Goal: Task Accomplishment & Management: Complete application form

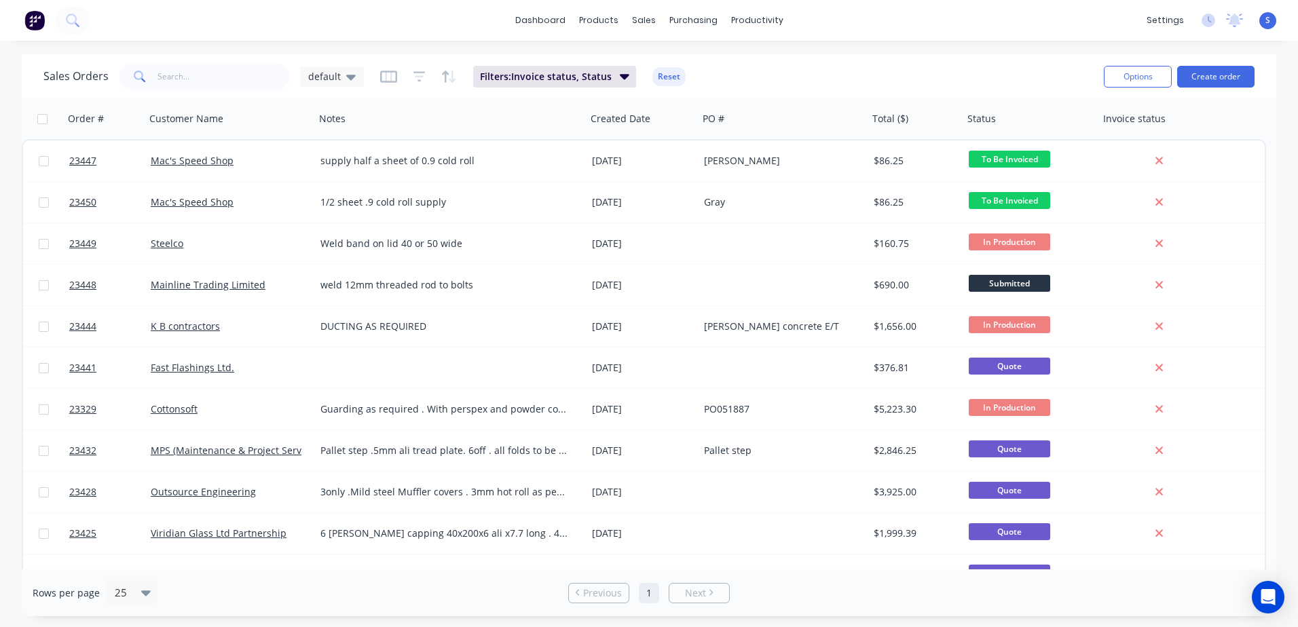
click at [1218, 74] on button "Create order" at bounding box center [1215, 77] width 77 height 22
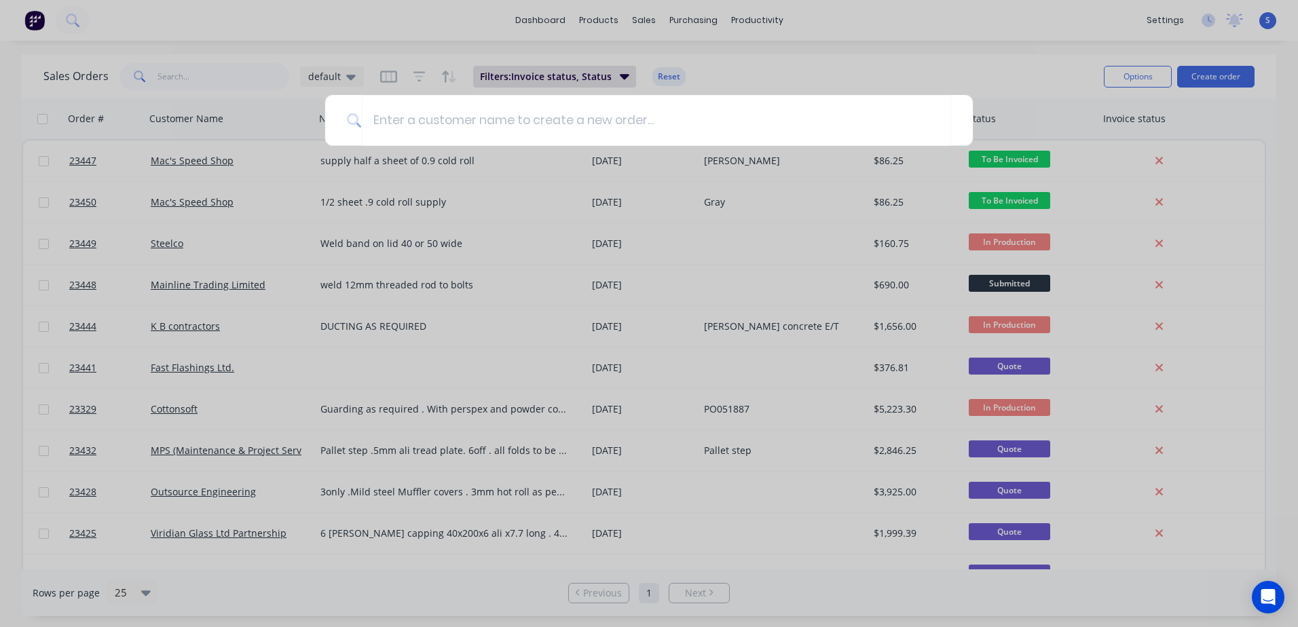
click at [385, 120] on input at bounding box center [656, 120] width 589 height 51
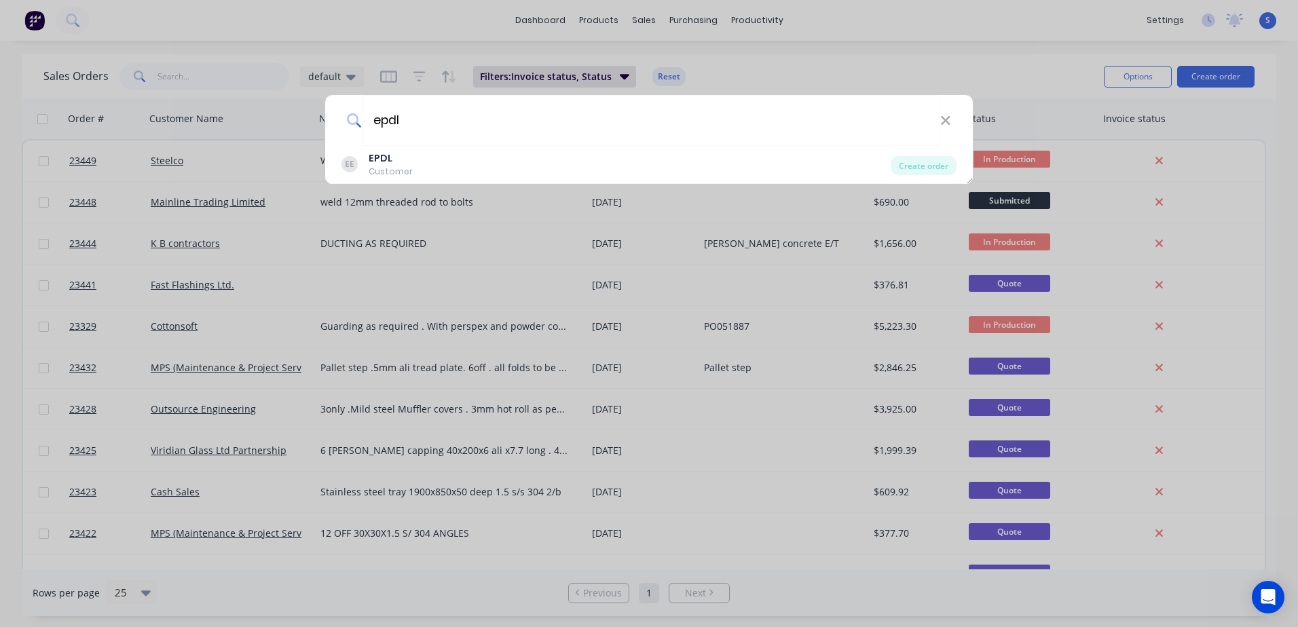
type input "epdl"
click at [398, 160] on div "EPDL" at bounding box center [391, 158] width 44 height 14
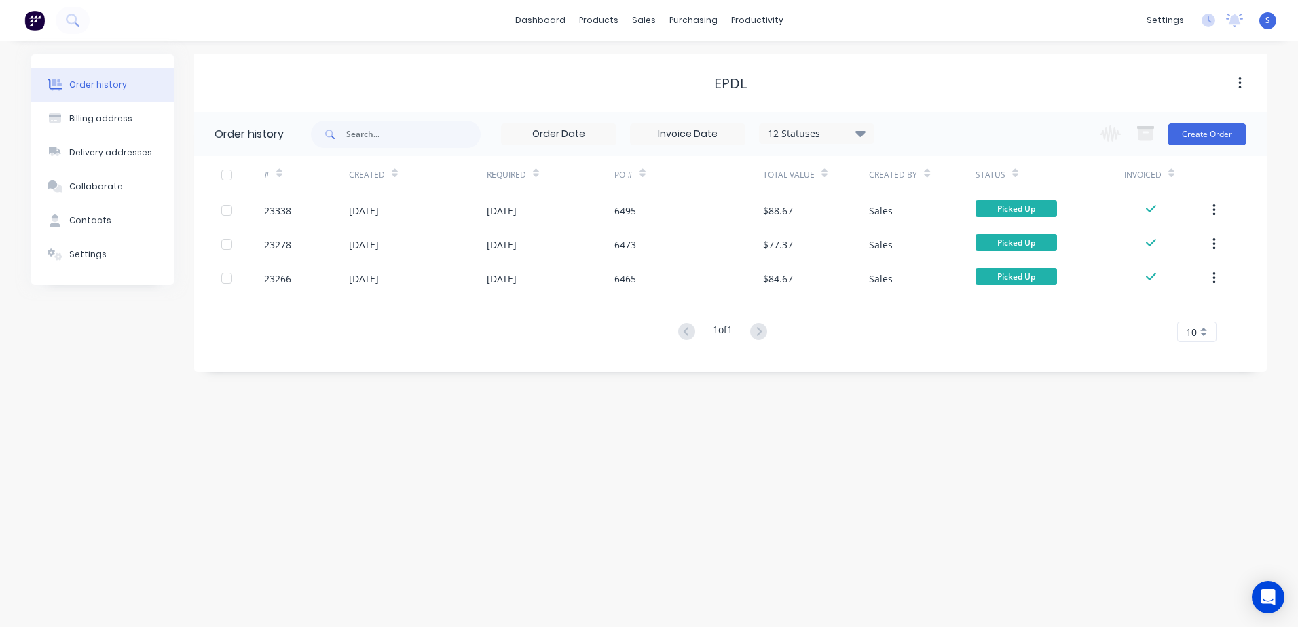
click at [1208, 132] on button "Create Order" at bounding box center [1207, 135] width 79 height 22
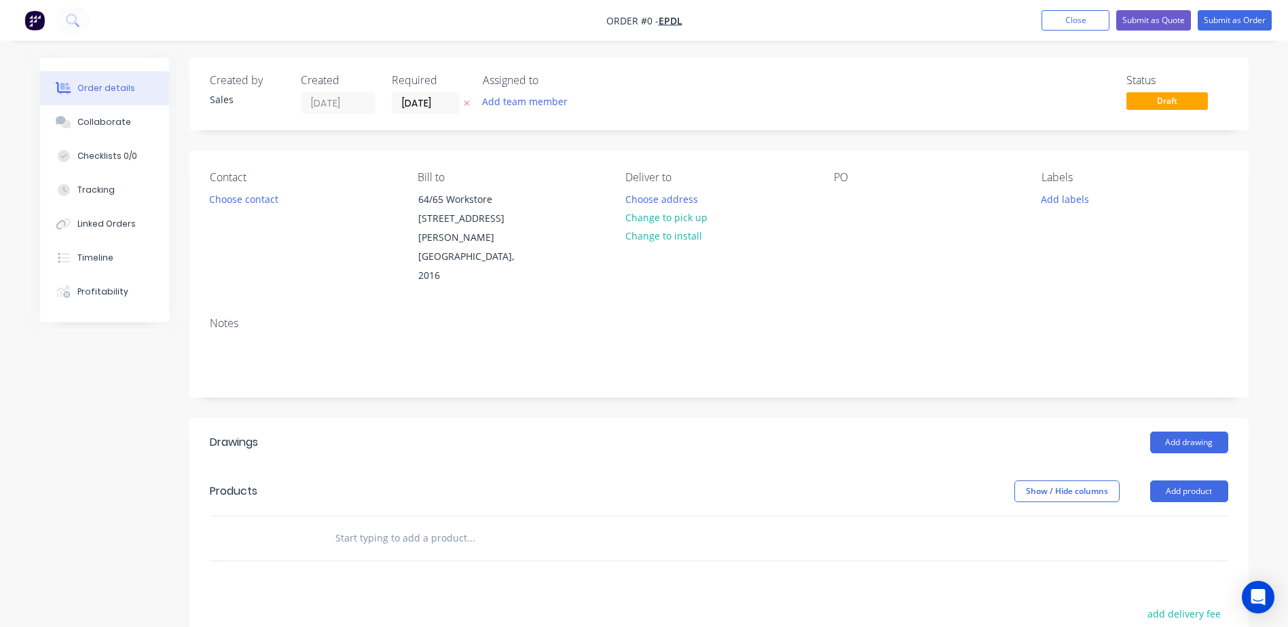
click at [259, 196] on button "Choose contact" at bounding box center [243, 198] width 83 height 18
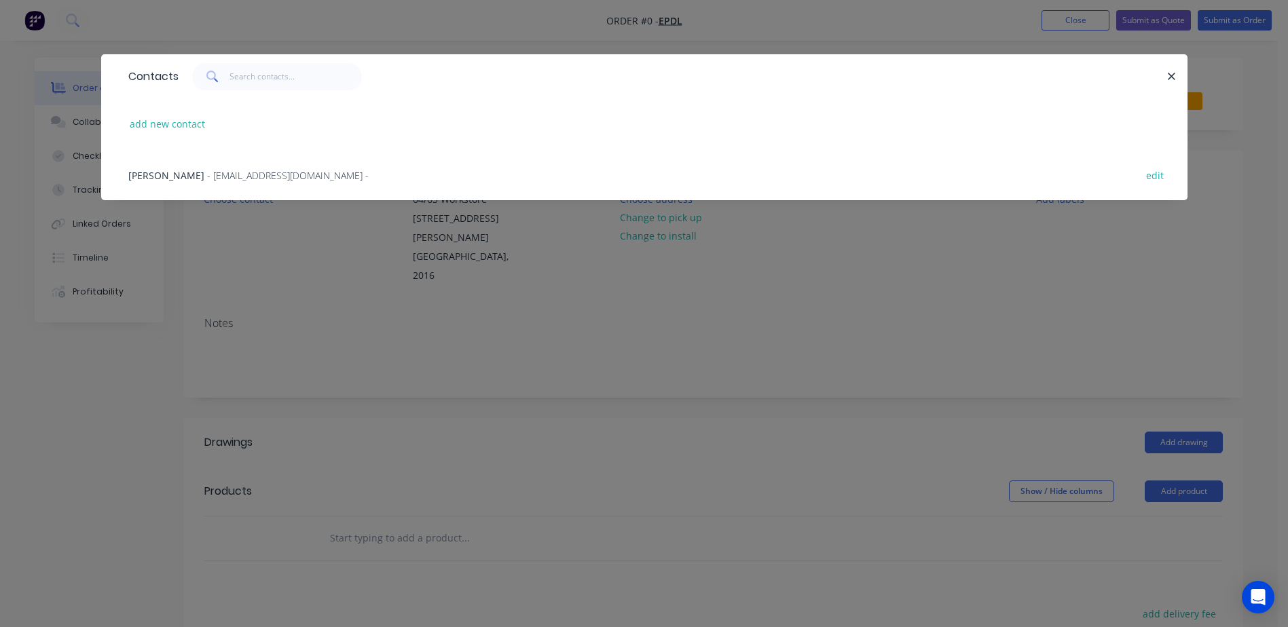
click at [234, 174] on span "- [EMAIL_ADDRESS][DOMAIN_NAME] -" at bounding box center [288, 175] width 162 height 13
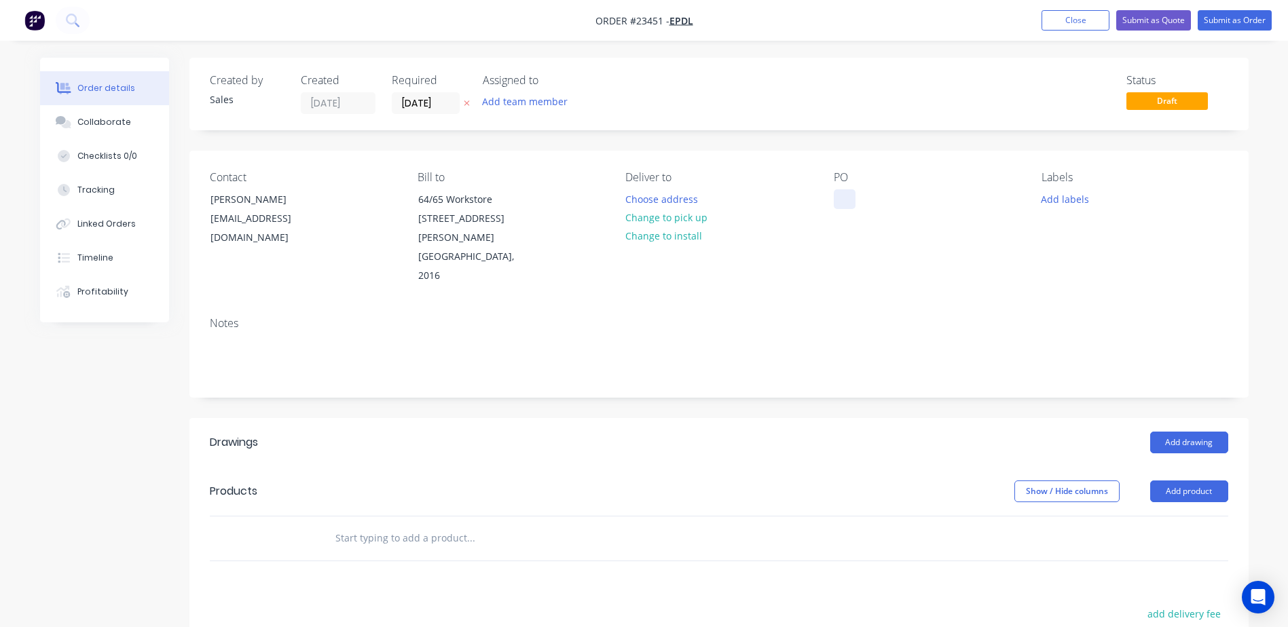
click at [840, 197] on div at bounding box center [845, 199] width 22 height 20
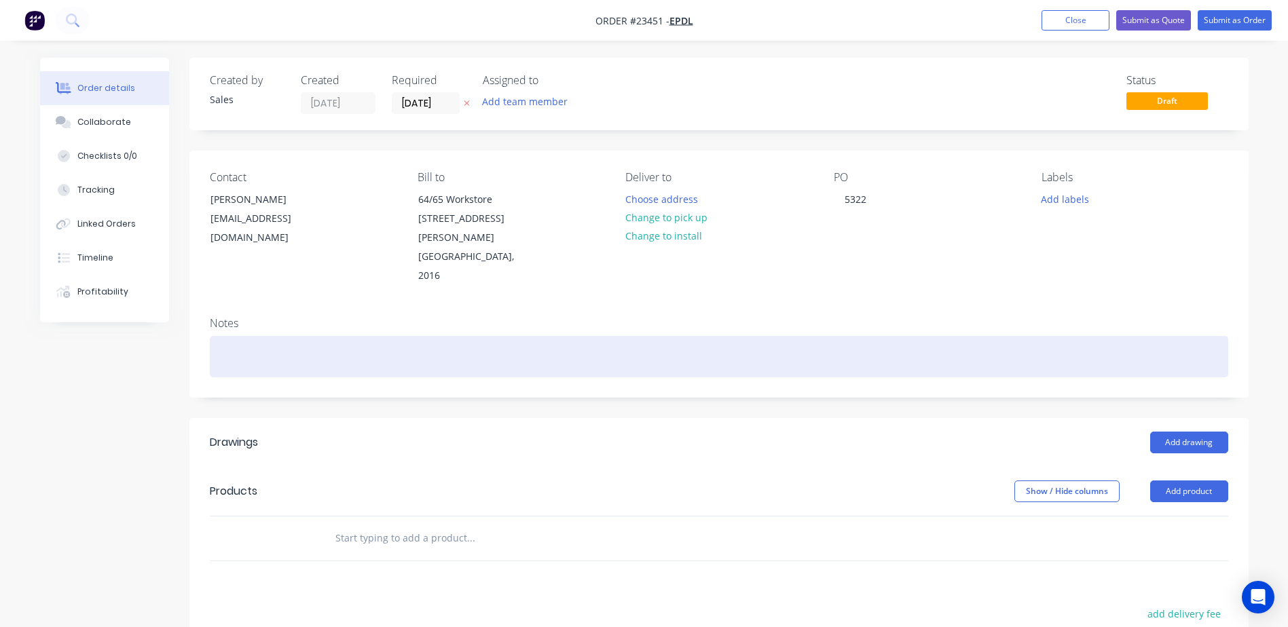
click at [221, 336] on div at bounding box center [719, 356] width 1018 height 41
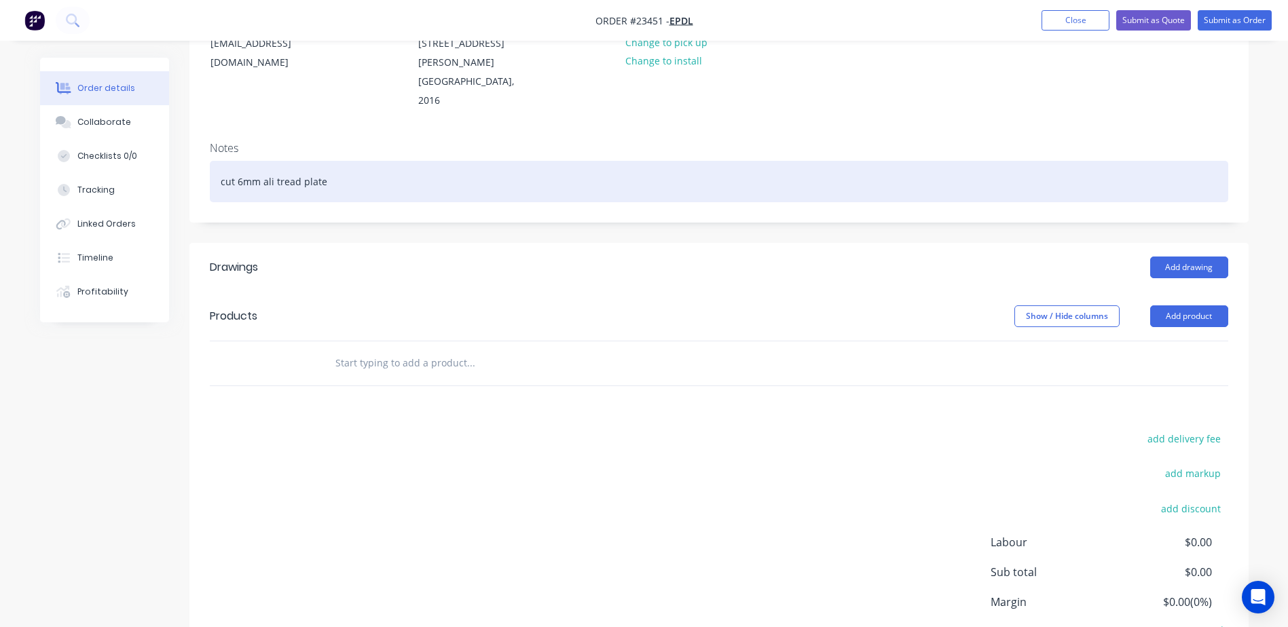
scroll to position [219, 0]
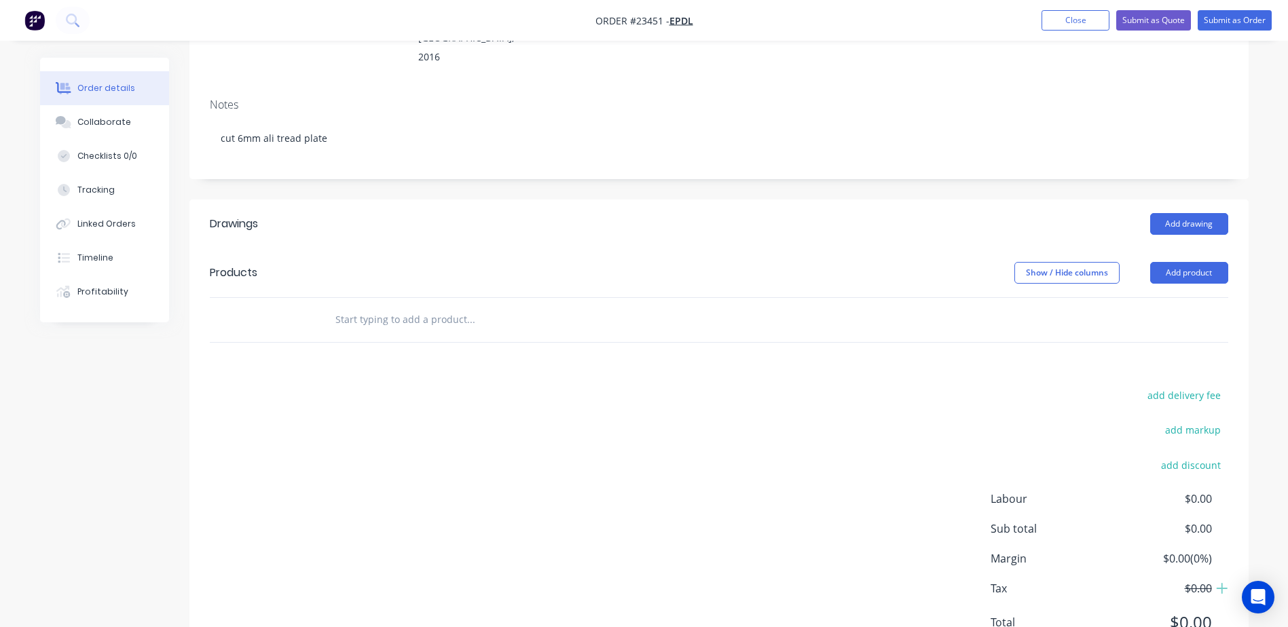
click at [1180, 262] on button "Add product" at bounding box center [1189, 273] width 78 height 22
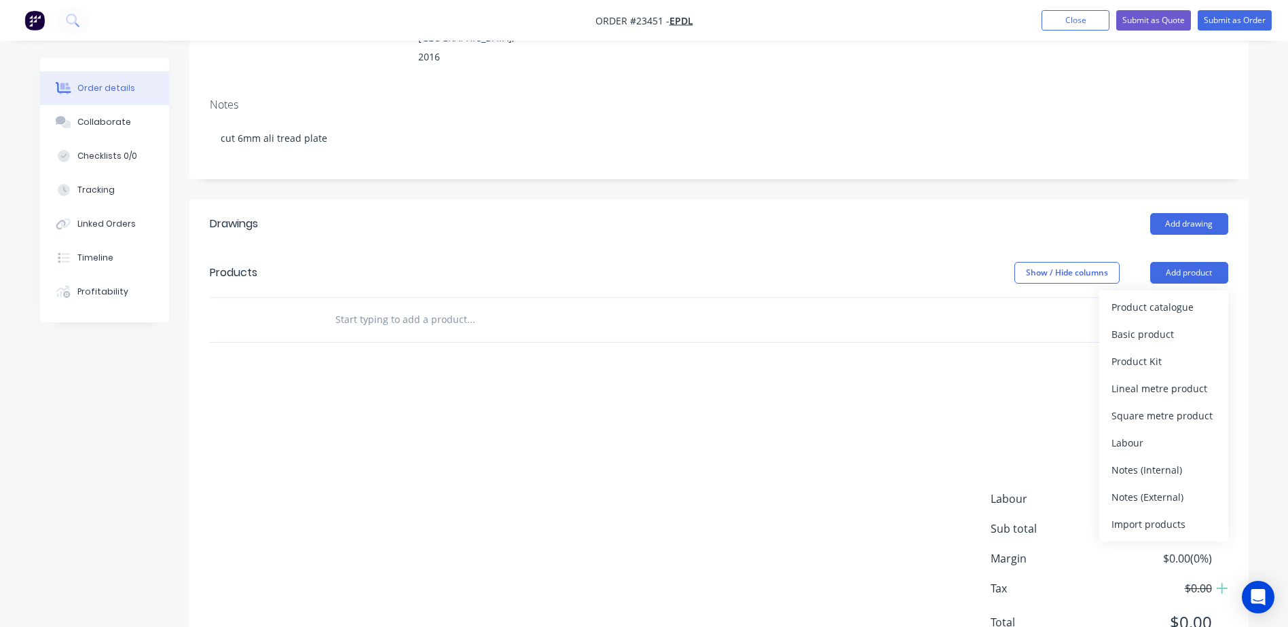
click at [1167, 297] on div "Product catalogue" at bounding box center [1163, 307] width 105 height 20
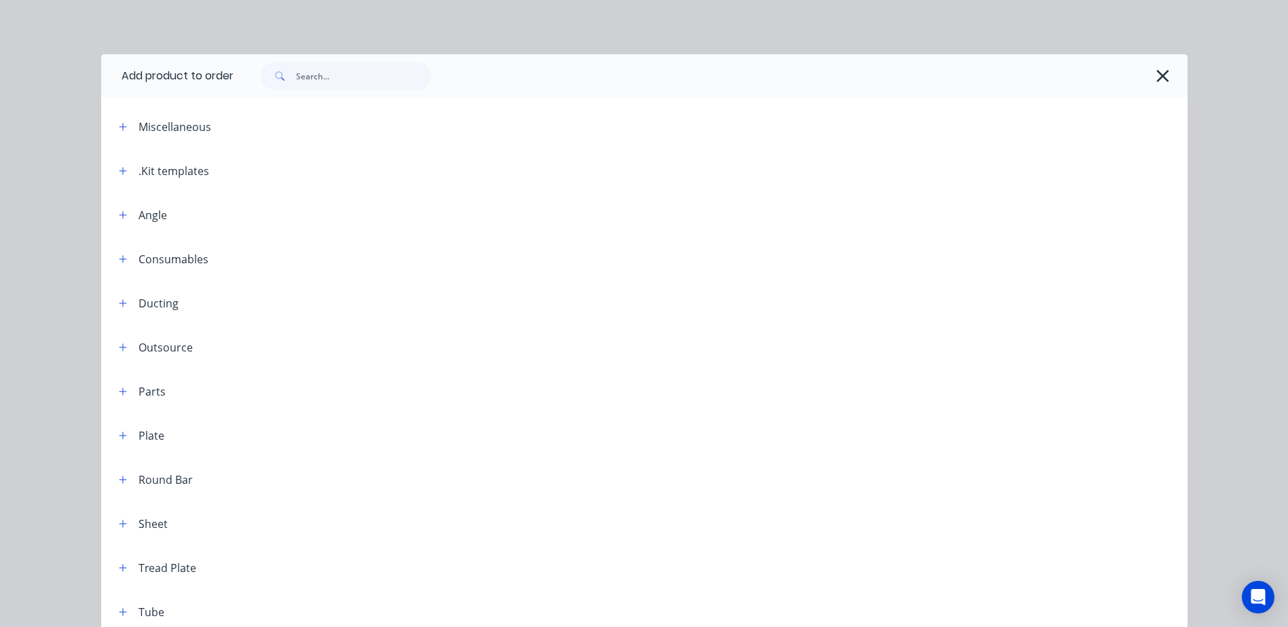
click at [119, 168] on icon "button" at bounding box center [123, 171] width 8 height 10
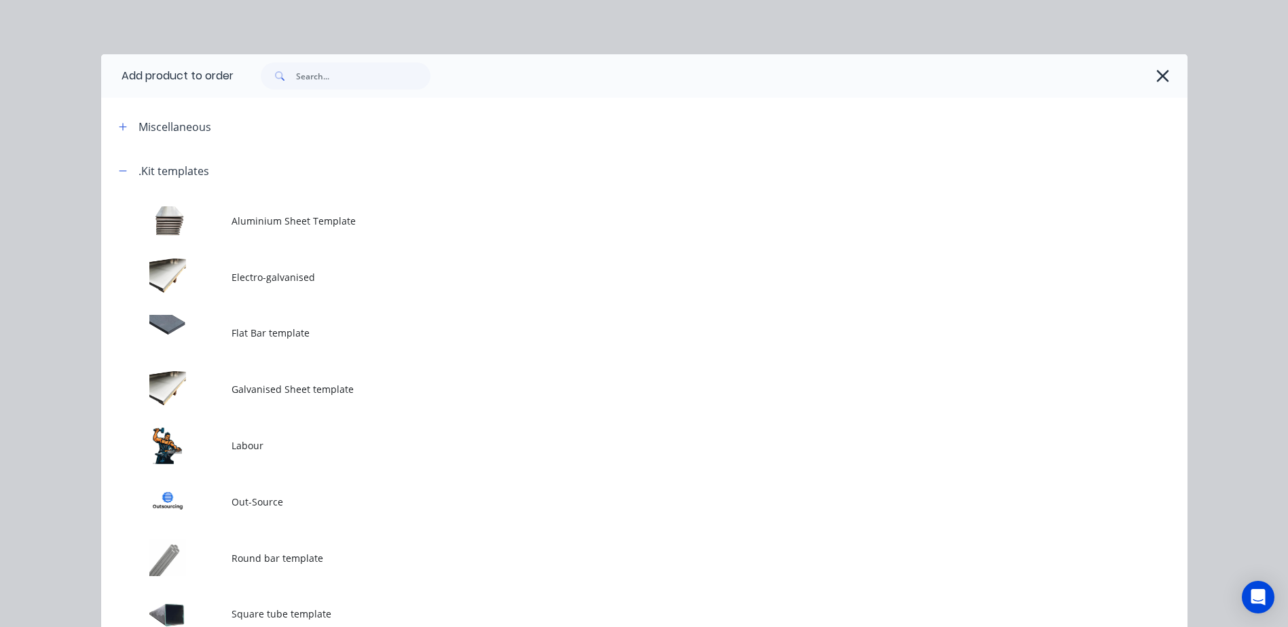
click at [181, 442] on td at bounding box center [166, 445] width 130 height 56
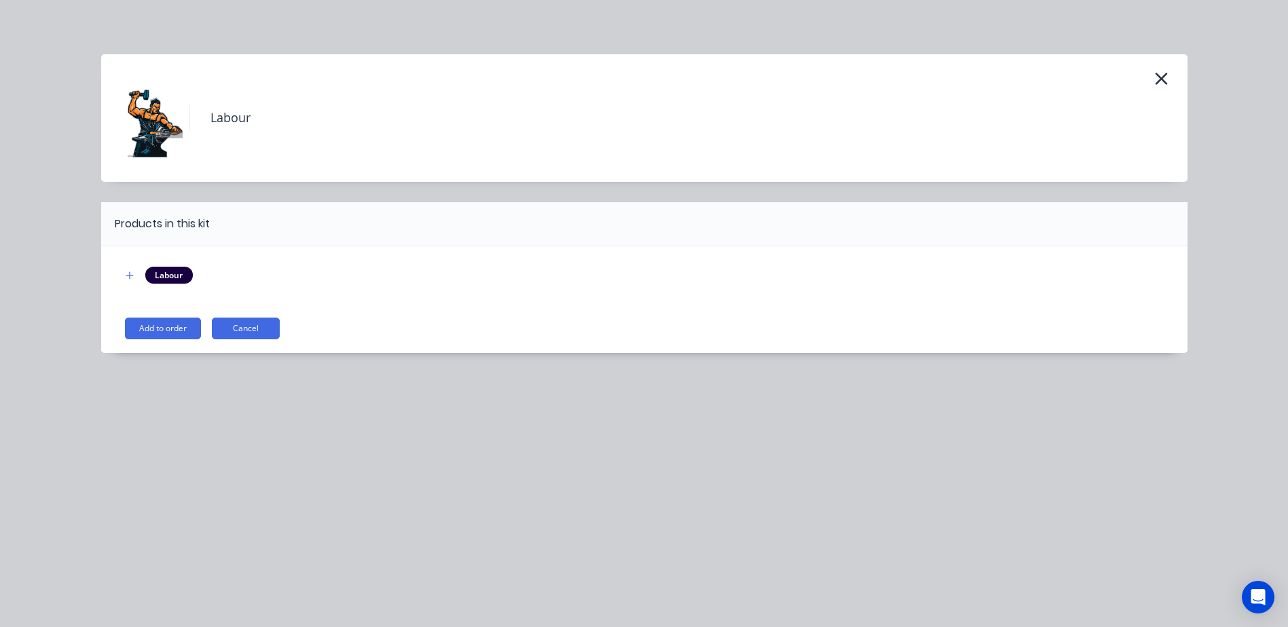
click at [180, 325] on button "Add to order" at bounding box center [163, 329] width 76 height 22
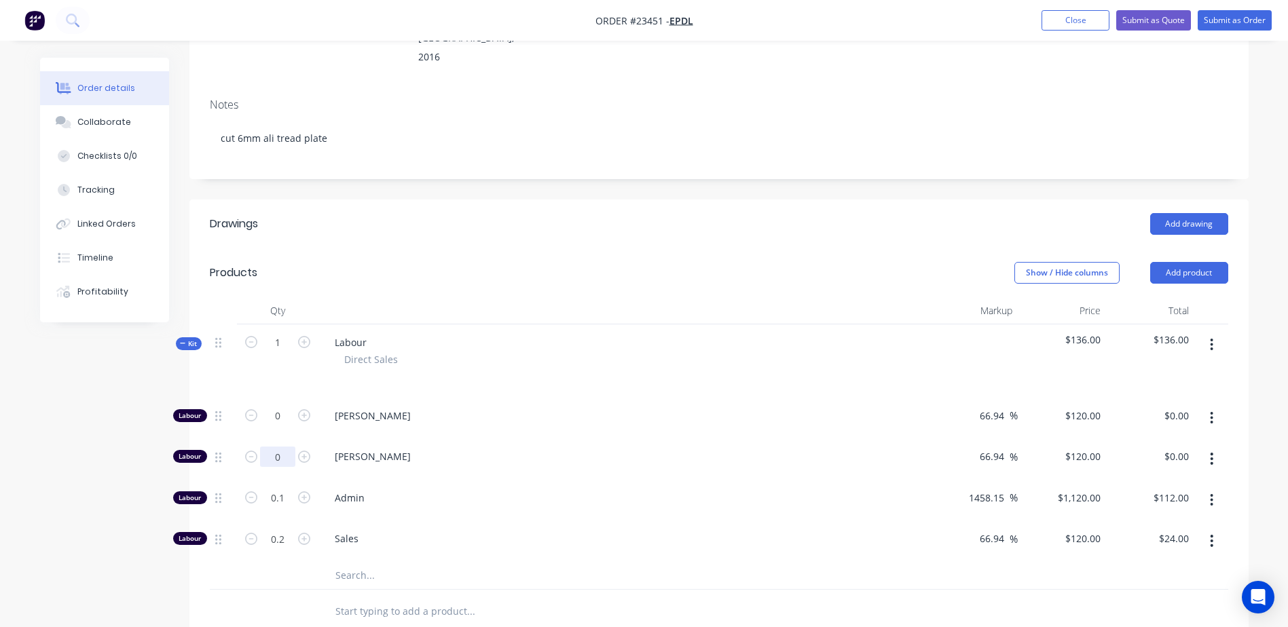
click at [276, 420] on input "0" at bounding box center [277, 416] width 35 height 20
type input "0.25"
type input "$30.00"
drag, startPoint x: 508, startPoint y: 500, endPoint x: 532, endPoint y: 506, distance: 24.5
click at [510, 531] on span "Sales" at bounding box center [629, 538] width 589 height 14
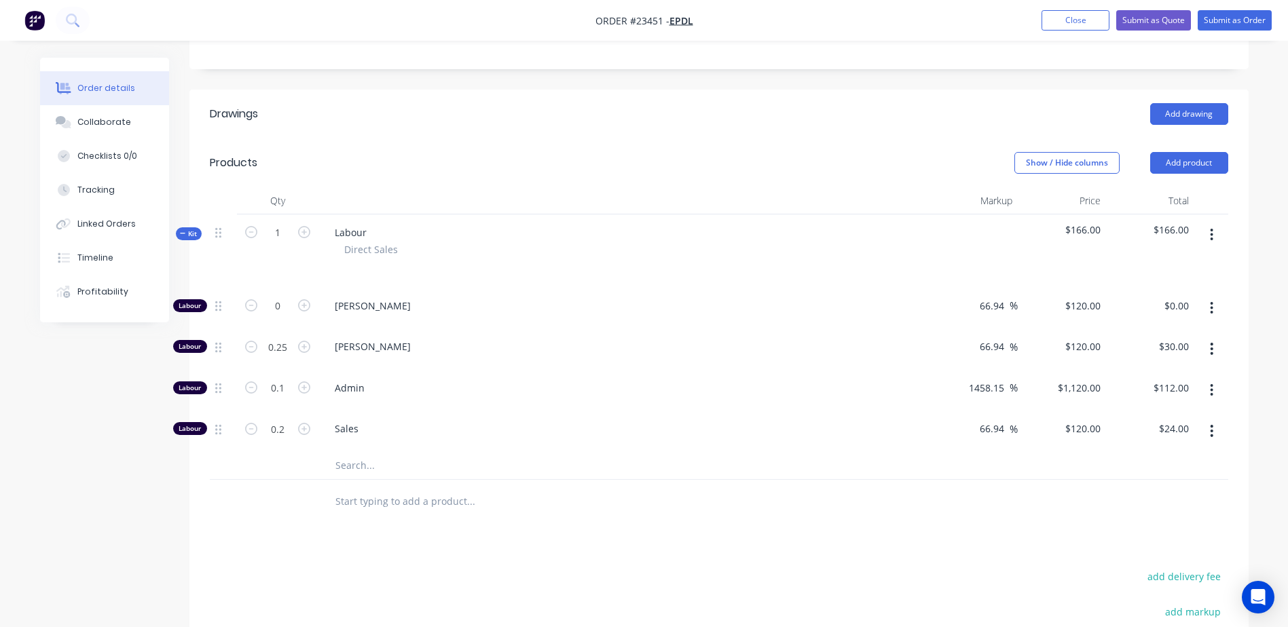
scroll to position [339, 0]
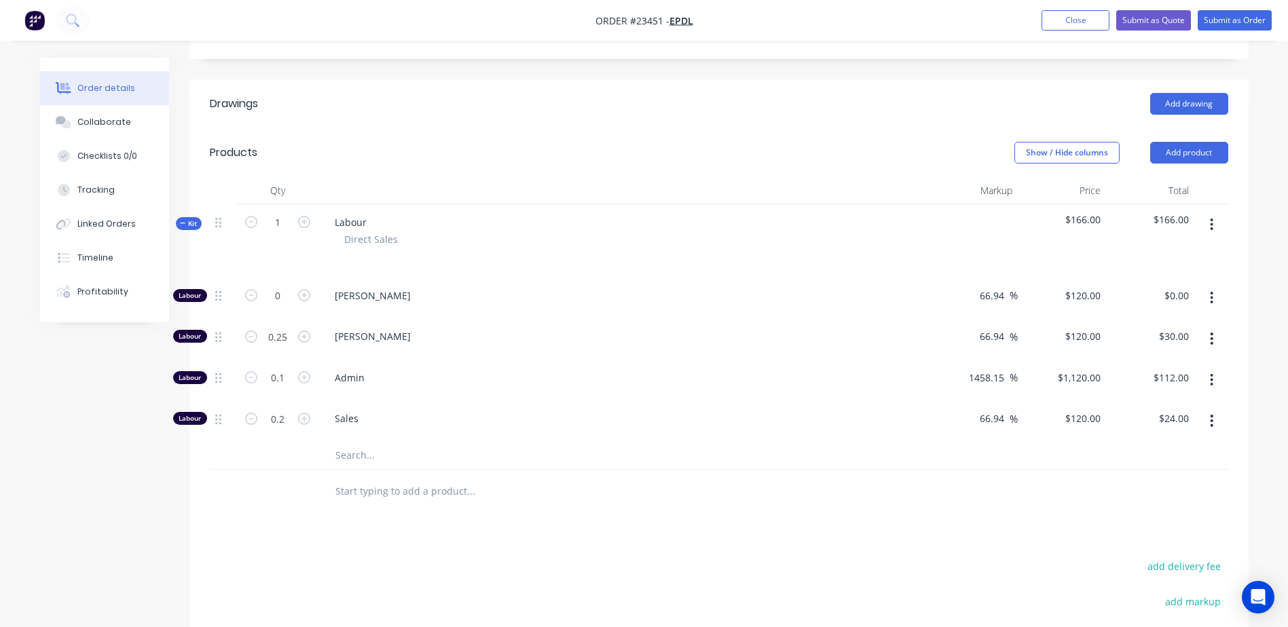
click at [1210, 413] on icon "button" at bounding box center [1211, 420] width 3 height 15
click at [1201, 501] on div "Delete" at bounding box center [1163, 511] width 105 height 20
click at [1212, 373] on icon "button" at bounding box center [1211, 380] width 3 height 15
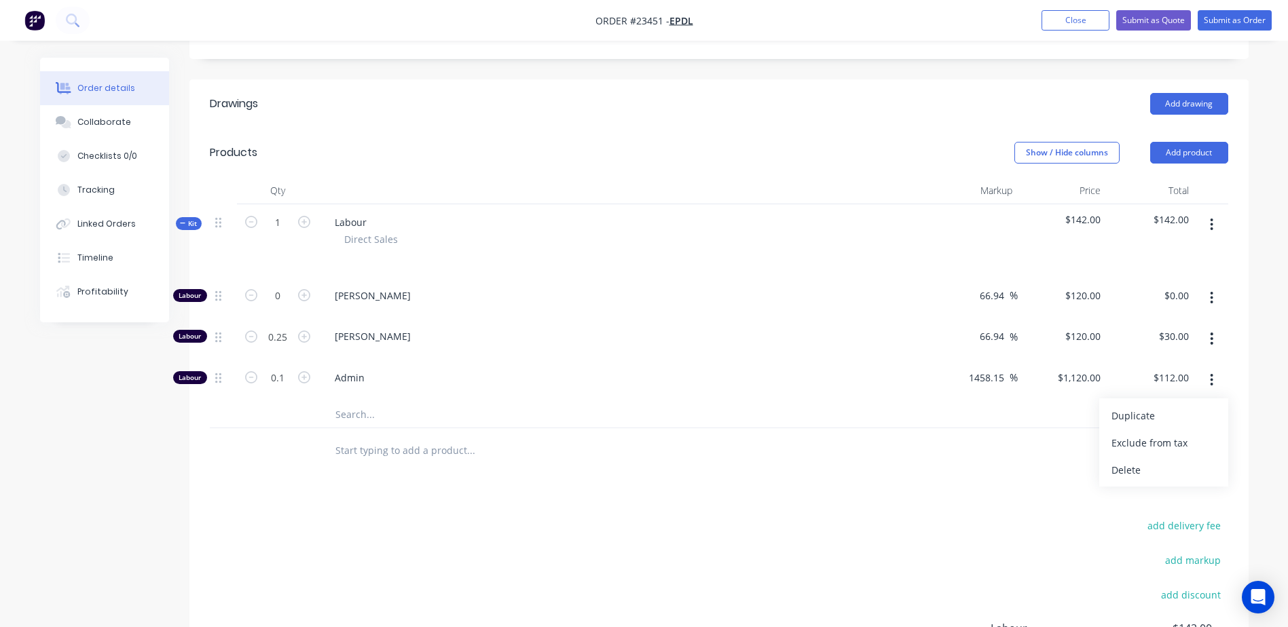
click at [1208, 460] on div "Delete" at bounding box center [1163, 470] width 105 height 20
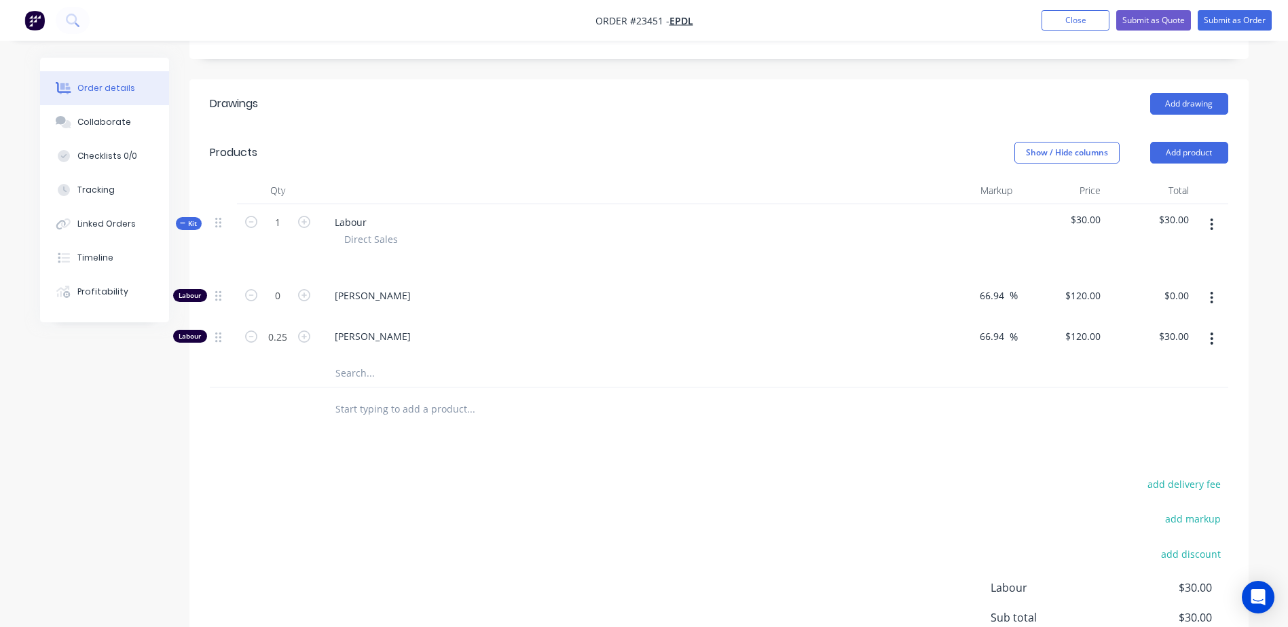
click at [350, 396] on input "text" at bounding box center [471, 409] width 272 height 27
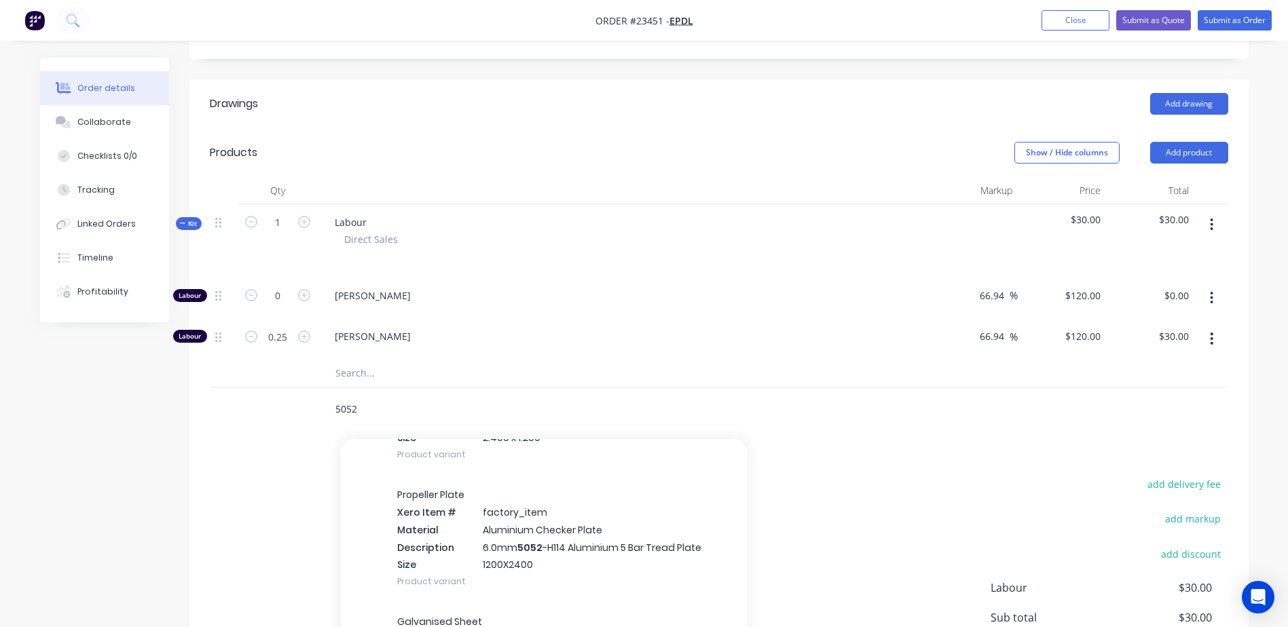
scroll to position [802, 0]
type input "5052"
click at [465, 502] on div "Propeller Plate Xero Item # factory_item Material Aluminium Checker Plate Descr…" at bounding box center [543, 535] width 407 height 127
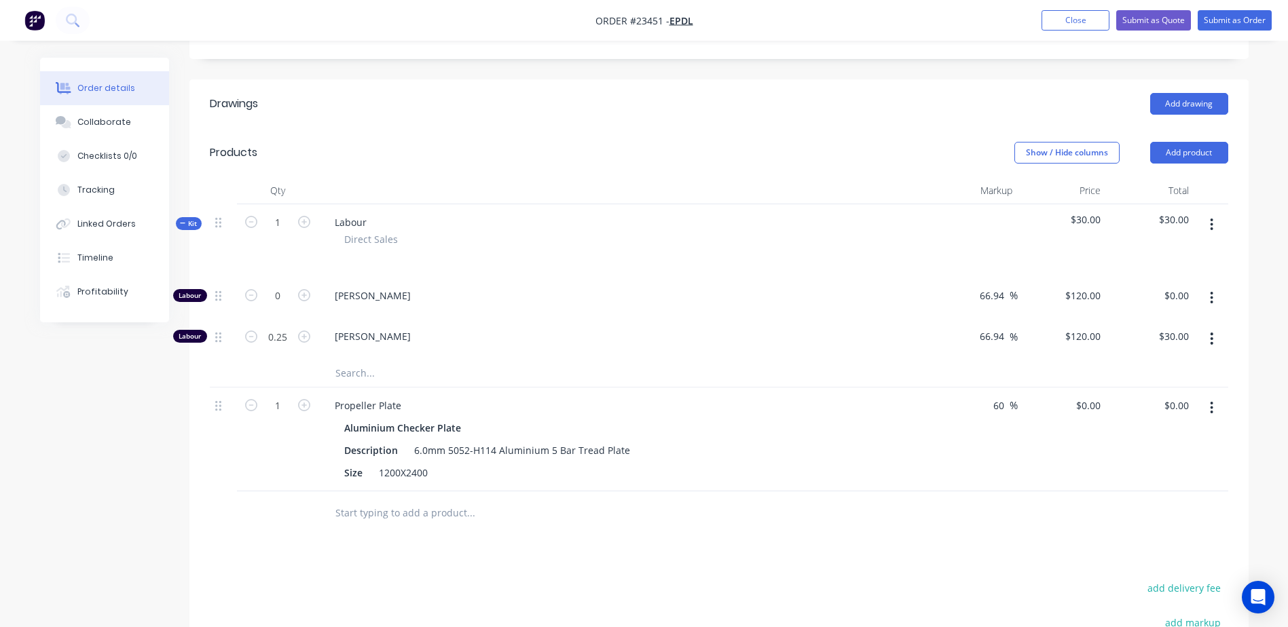
drag, startPoint x: 675, startPoint y: 459, endPoint x: 686, endPoint y: 455, distance: 10.7
click at [676, 491] on div at bounding box center [562, 513] width 489 height 44
type input "0.25"
click at [971, 350] on div "Kit 1 Labour Direct Sales $30.00 $30.00 Labour 0 [PERSON_NAME] 66.94 66.94 % $1…" at bounding box center [719, 347] width 1018 height 287
type input "200"
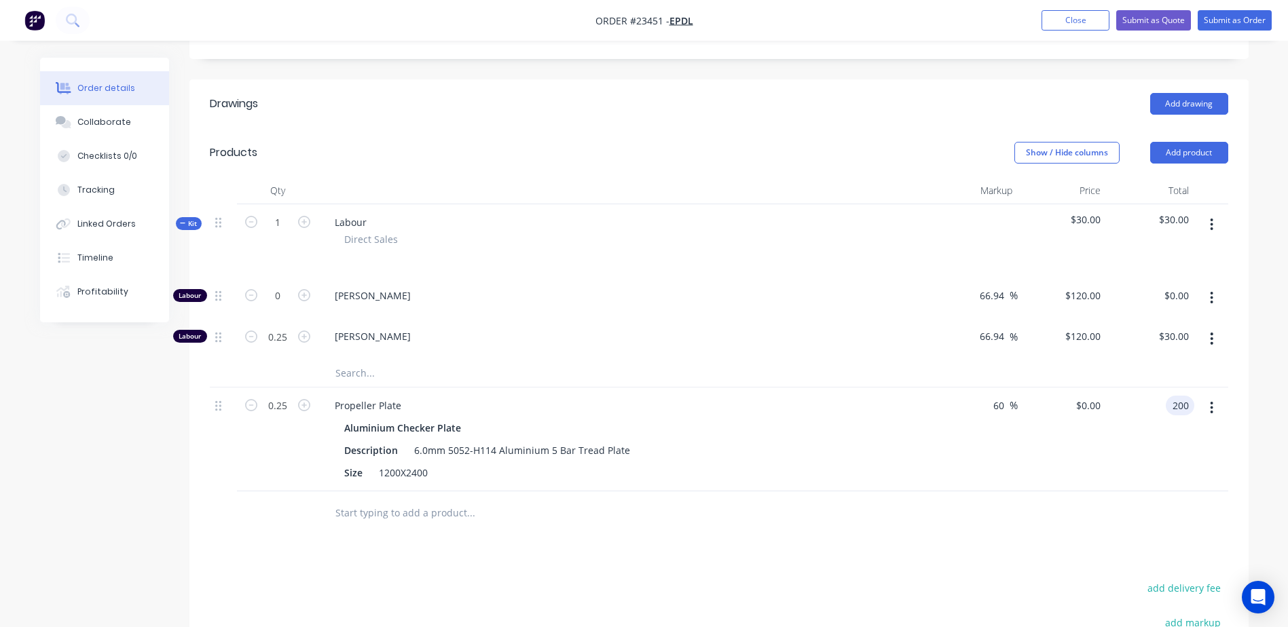
type input "$800.00"
type input "$200.00"
click at [1127, 388] on div "$200.00 200" at bounding box center [1150, 440] width 88 height 104
type input "0.2"
click at [584, 396] on div "Propeller Plate" at bounding box center [624, 406] width 600 height 20
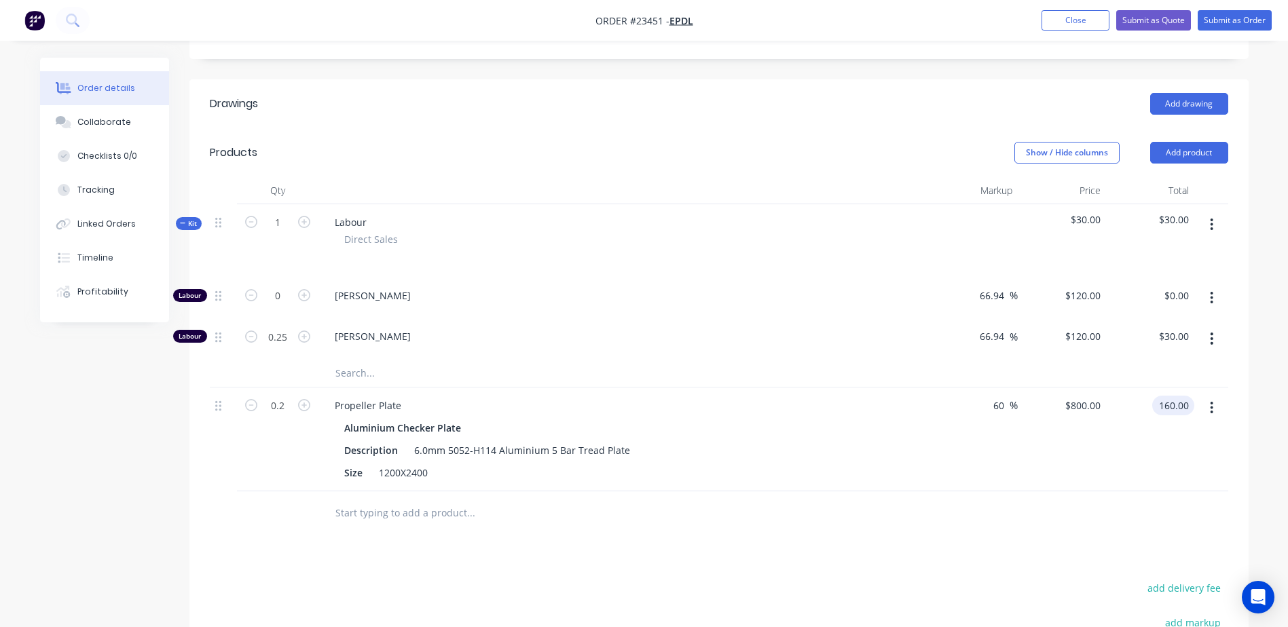
drag, startPoint x: 1191, startPoint y: 358, endPoint x: 1153, endPoint y: 362, distance: 38.3
click at [1153, 396] on div "160.00 160.00" at bounding box center [1173, 406] width 42 height 20
type input "200"
type input "$1,000.00"
type input "$200.00"
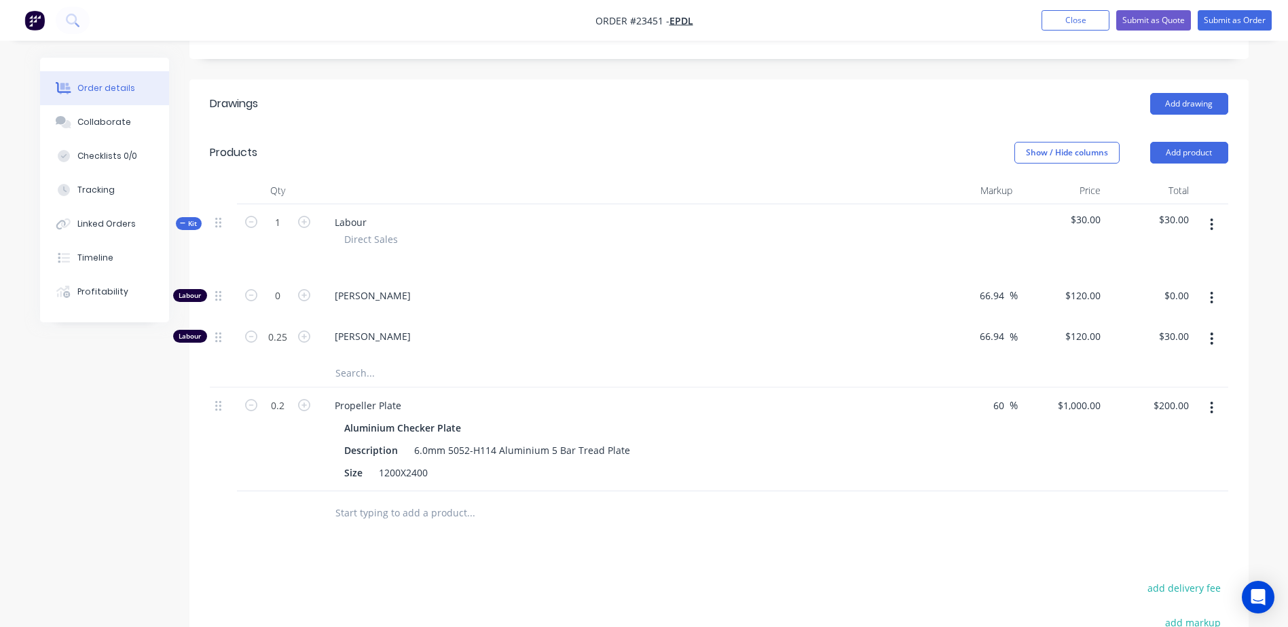
click at [770, 360] on div at bounding box center [562, 373] width 489 height 27
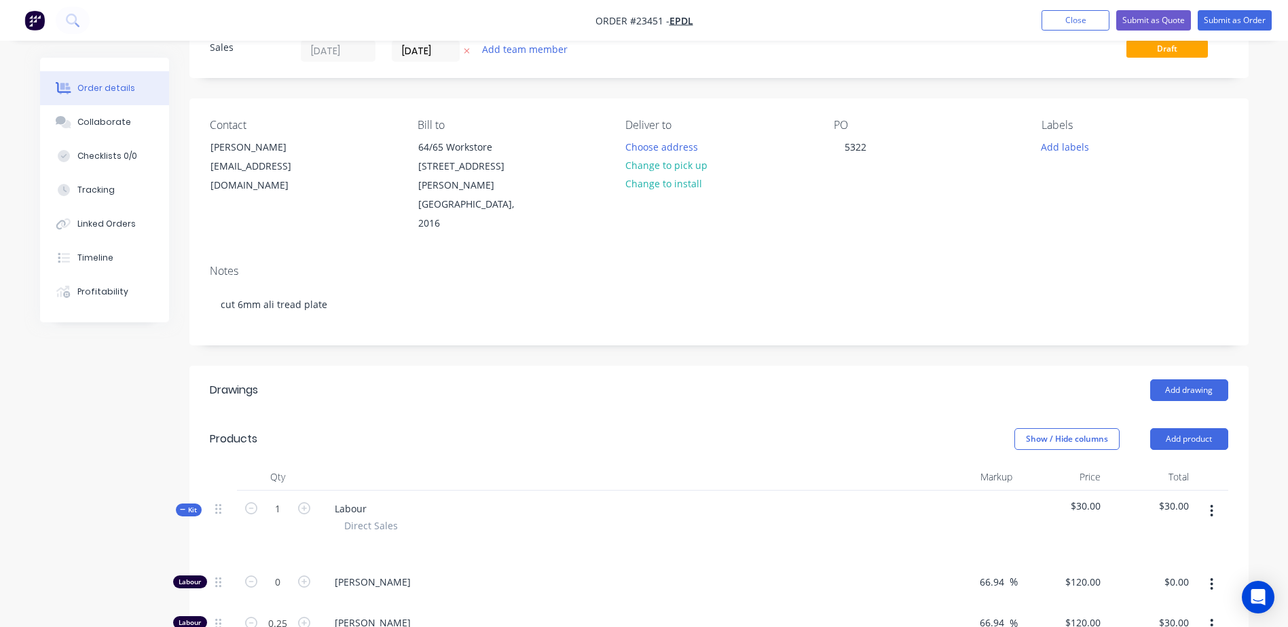
scroll to position [43, 0]
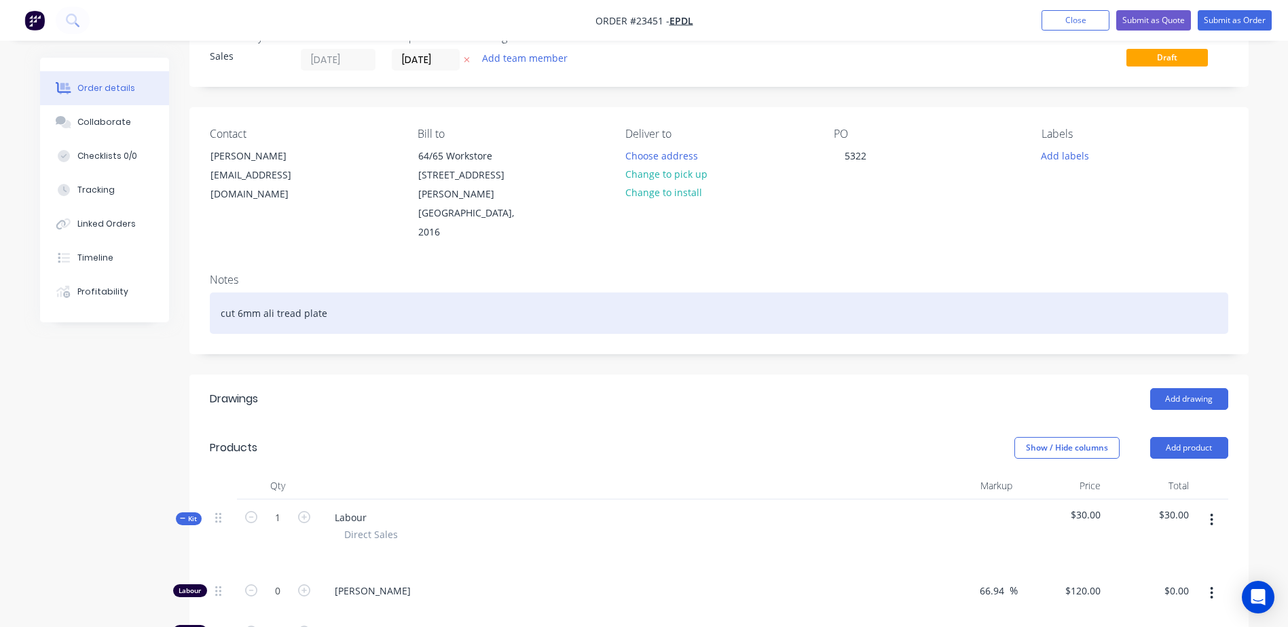
drag, startPoint x: 327, startPoint y: 274, endPoint x: 216, endPoint y: 266, distance: 111.6
click at [216, 293] on div "cut 6mm ali tread plate" at bounding box center [719, 313] width 1018 height 41
copy div "cut 6mm ali tread plate"
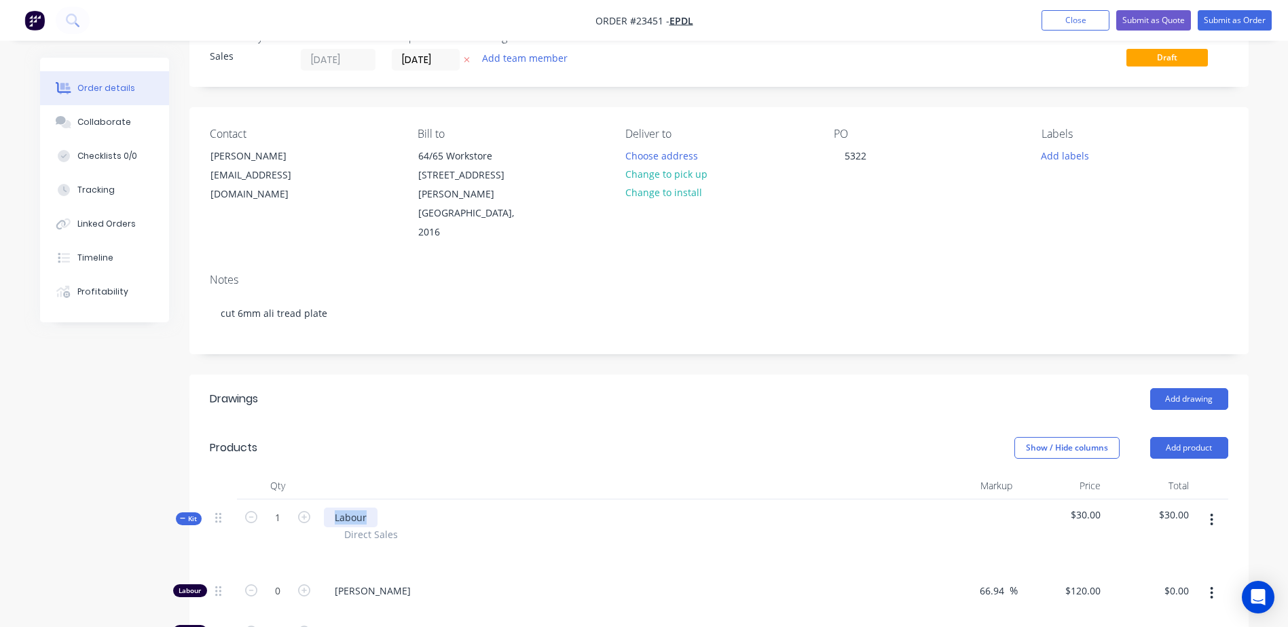
drag, startPoint x: 373, startPoint y: 479, endPoint x: 328, endPoint y: 480, distance: 45.5
click at [328, 508] on div "Labour" at bounding box center [351, 518] width 54 height 20
paste div
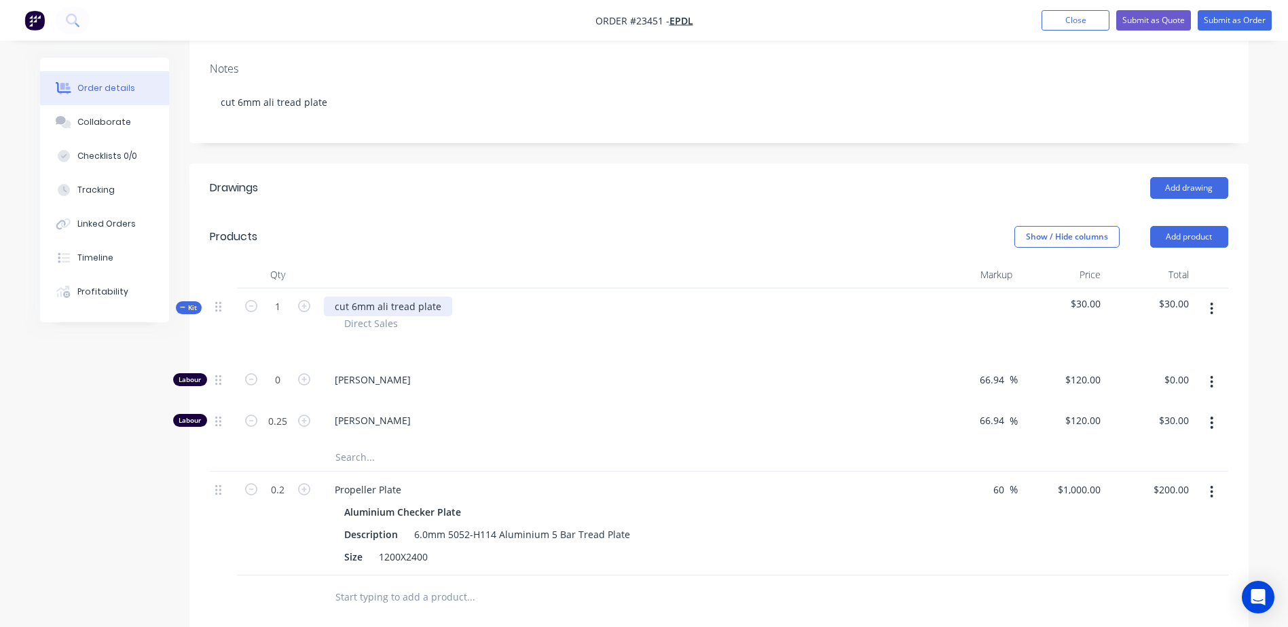
scroll to position [262, 0]
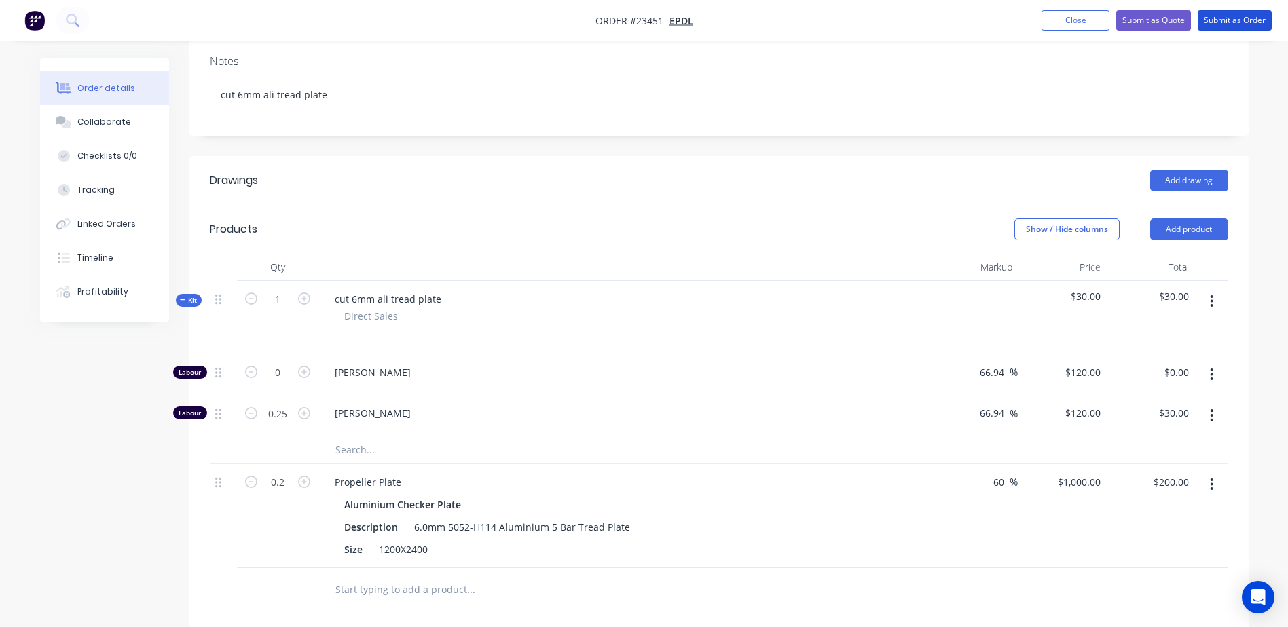
click at [1233, 16] on button "Submit as Order" at bounding box center [1234, 20] width 74 height 20
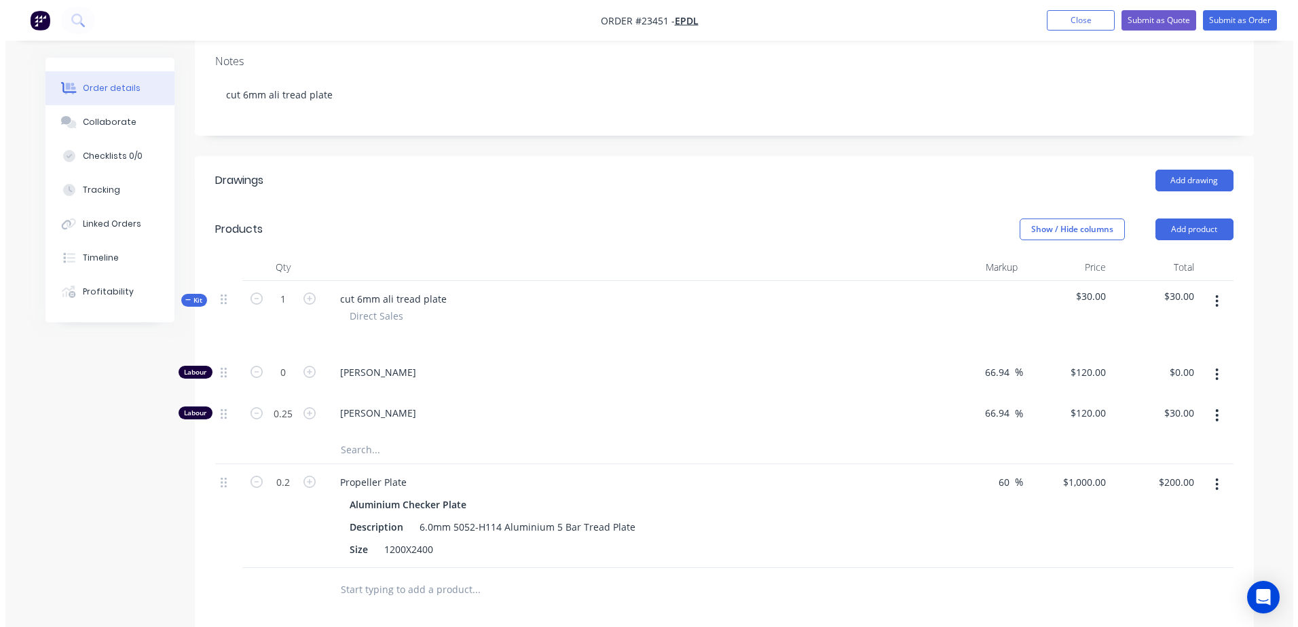
scroll to position [0, 0]
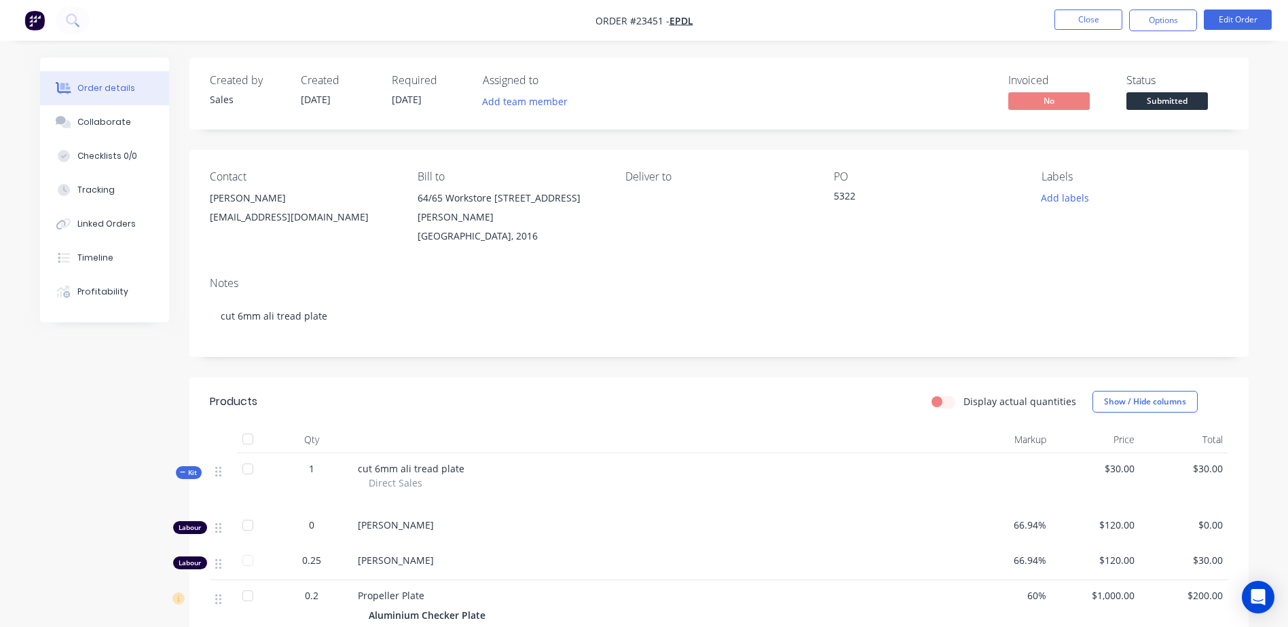
click at [1165, 20] on button "Options" at bounding box center [1163, 21] width 68 height 22
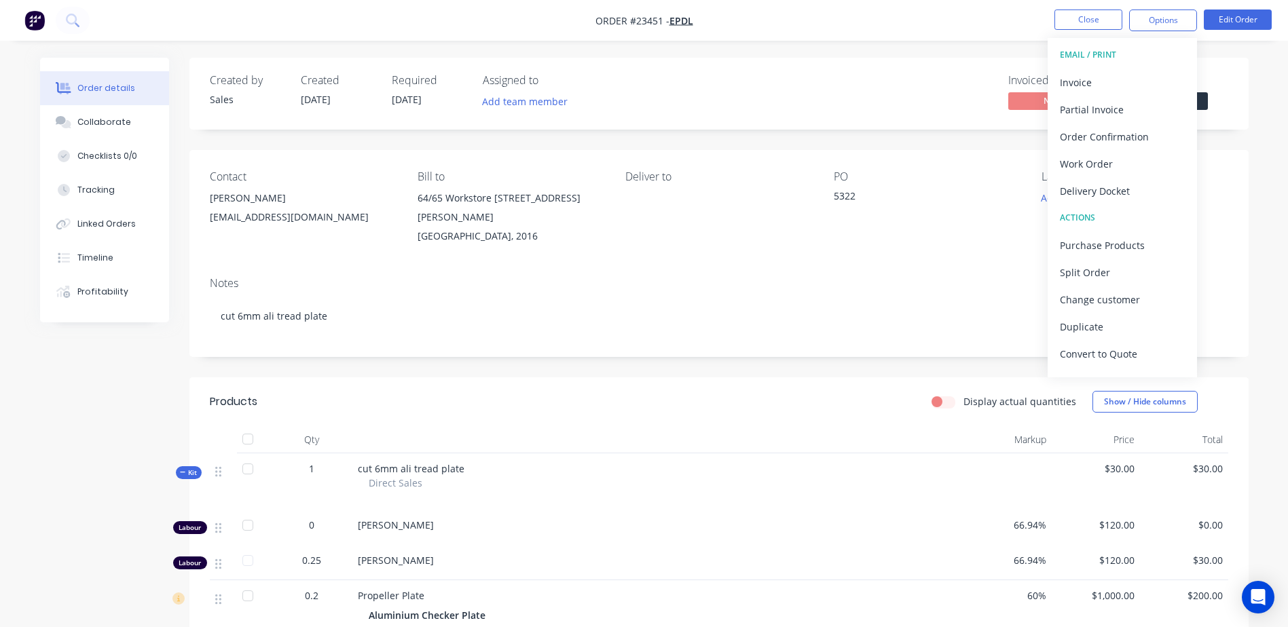
click at [1129, 158] on div "Work Order" at bounding box center [1122, 164] width 125 height 20
click at [1126, 133] on div "Without pricing" at bounding box center [1122, 137] width 125 height 20
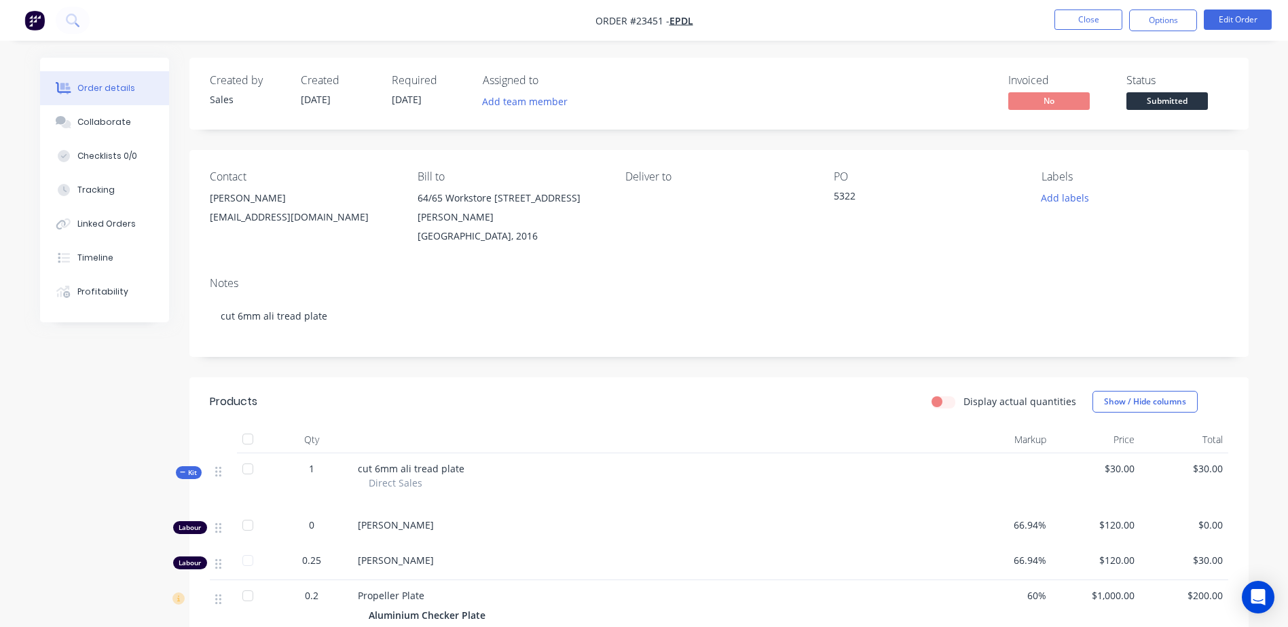
click at [1083, 17] on button "Close" at bounding box center [1088, 20] width 68 height 20
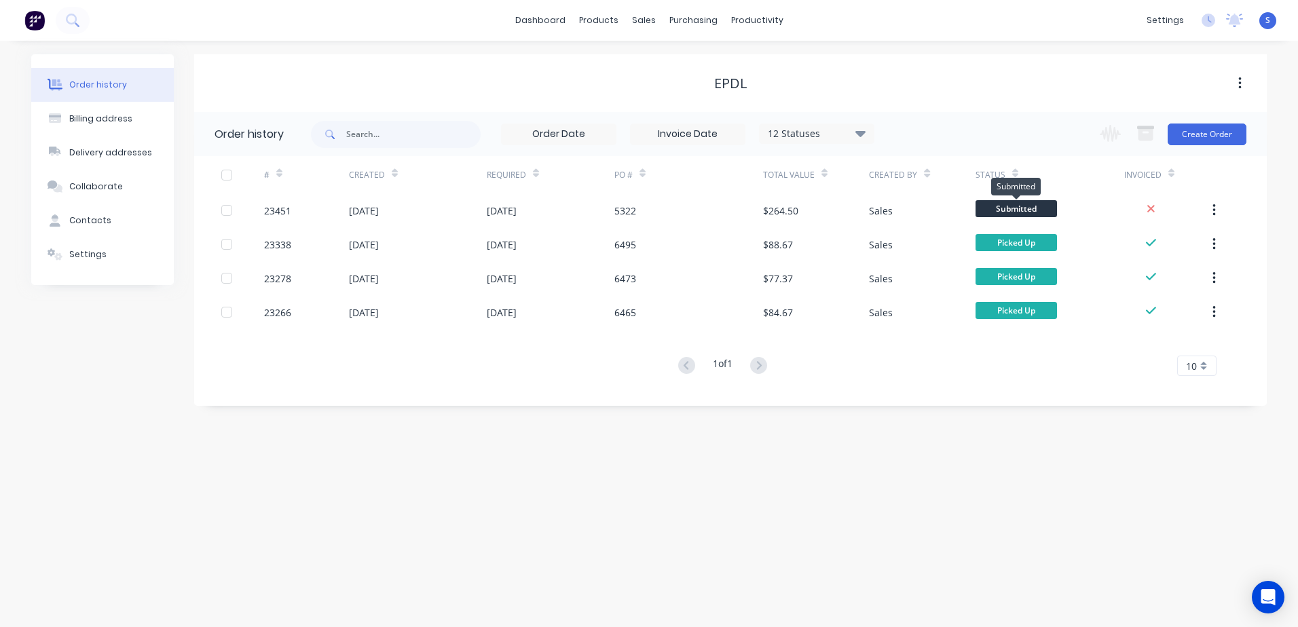
click at [1025, 208] on span "Submitted" at bounding box center [1015, 208] width 81 height 17
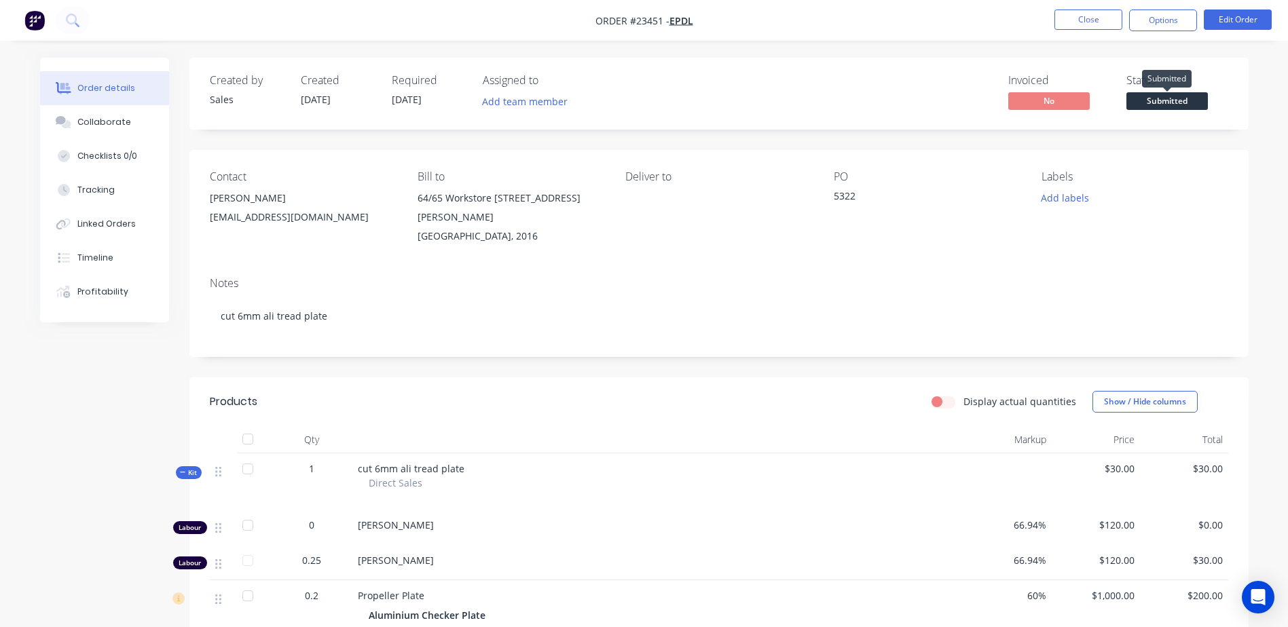
click at [1179, 99] on span "Submitted" at bounding box center [1166, 100] width 81 height 17
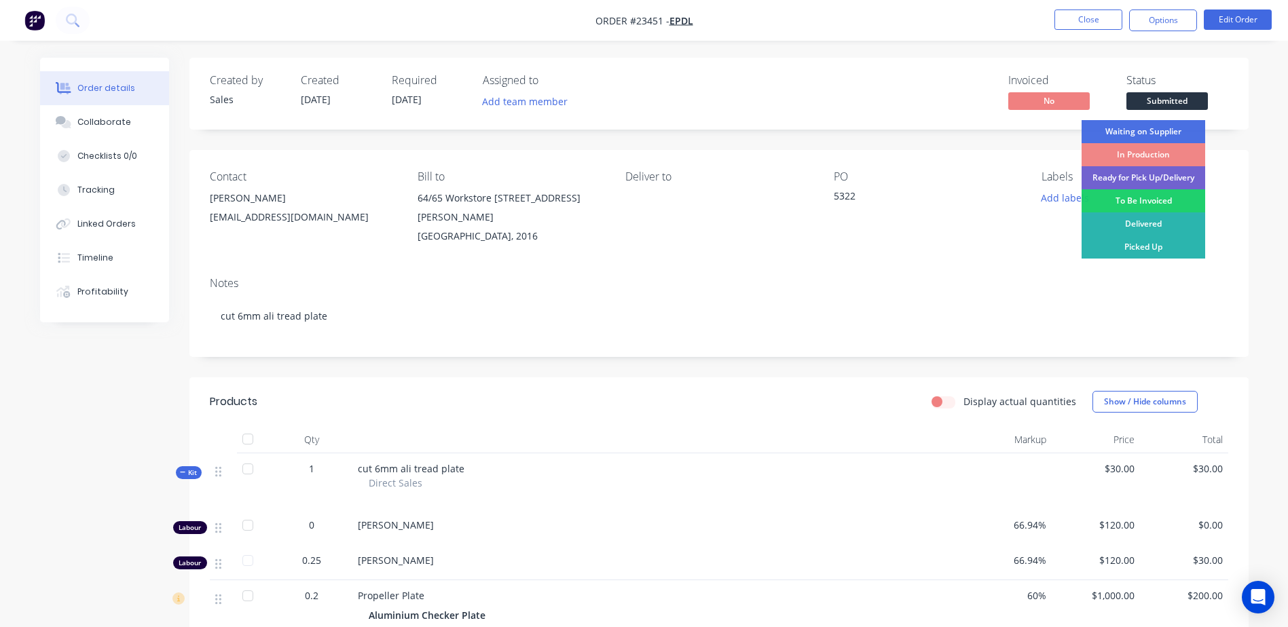
click at [1167, 196] on div "To Be Invoiced" at bounding box center [1143, 200] width 124 height 23
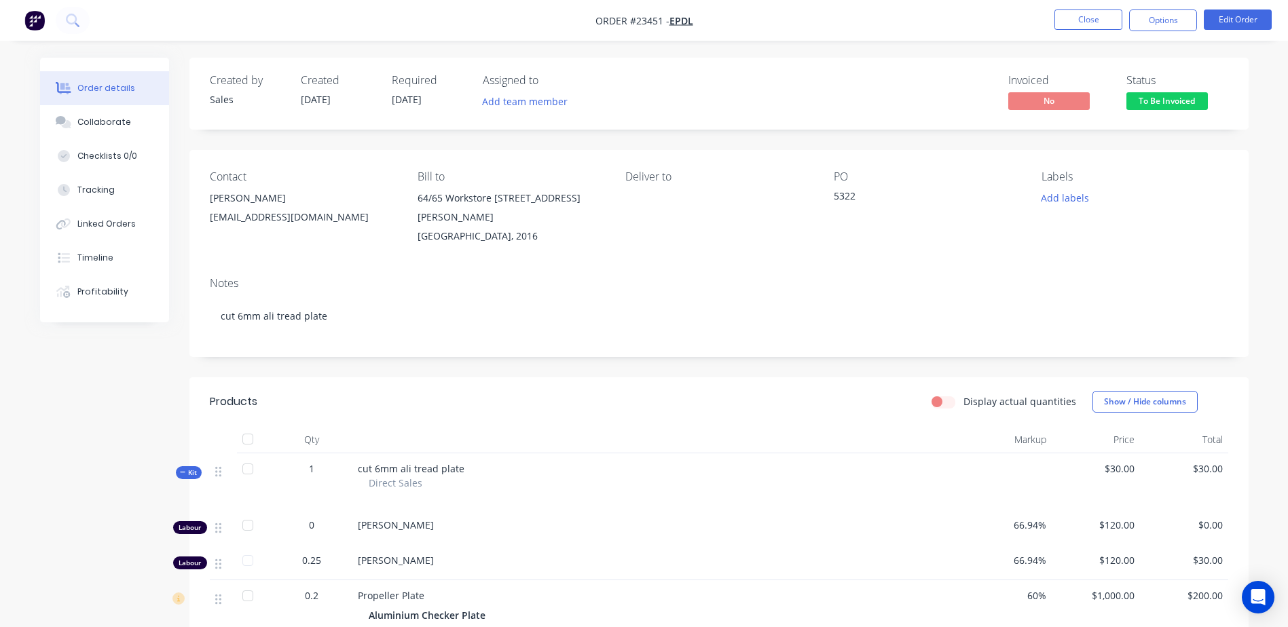
click at [1090, 18] on button "Close" at bounding box center [1088, 20] width 68 height 20
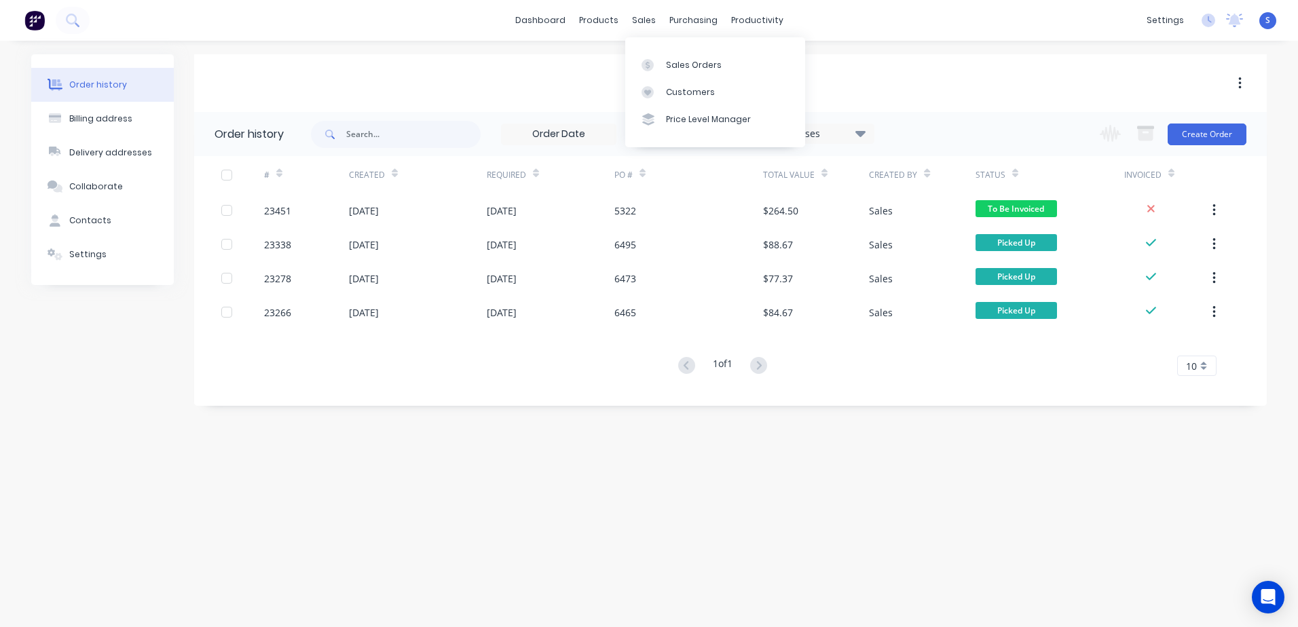
click at [661, 64] on div at bounding box center [651, 65] width 20 height 12
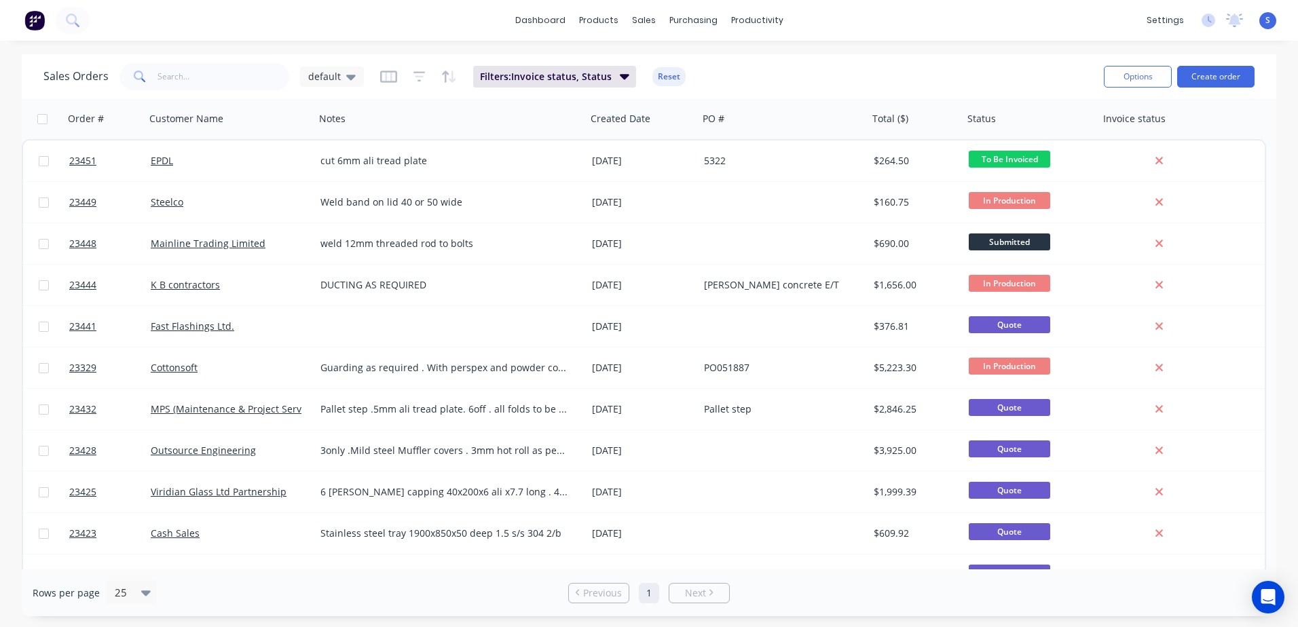
click at [124, 160] on link "23451" at bounding box center [109, 161] width 81 height 41
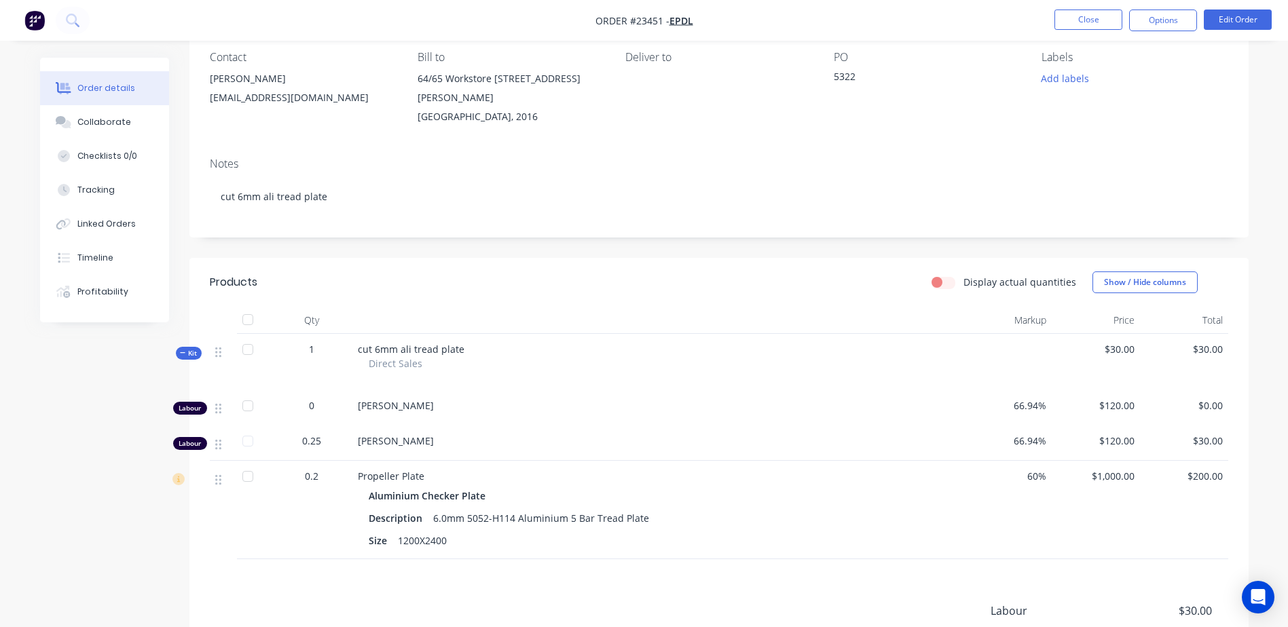
scroll to position [280, 0]
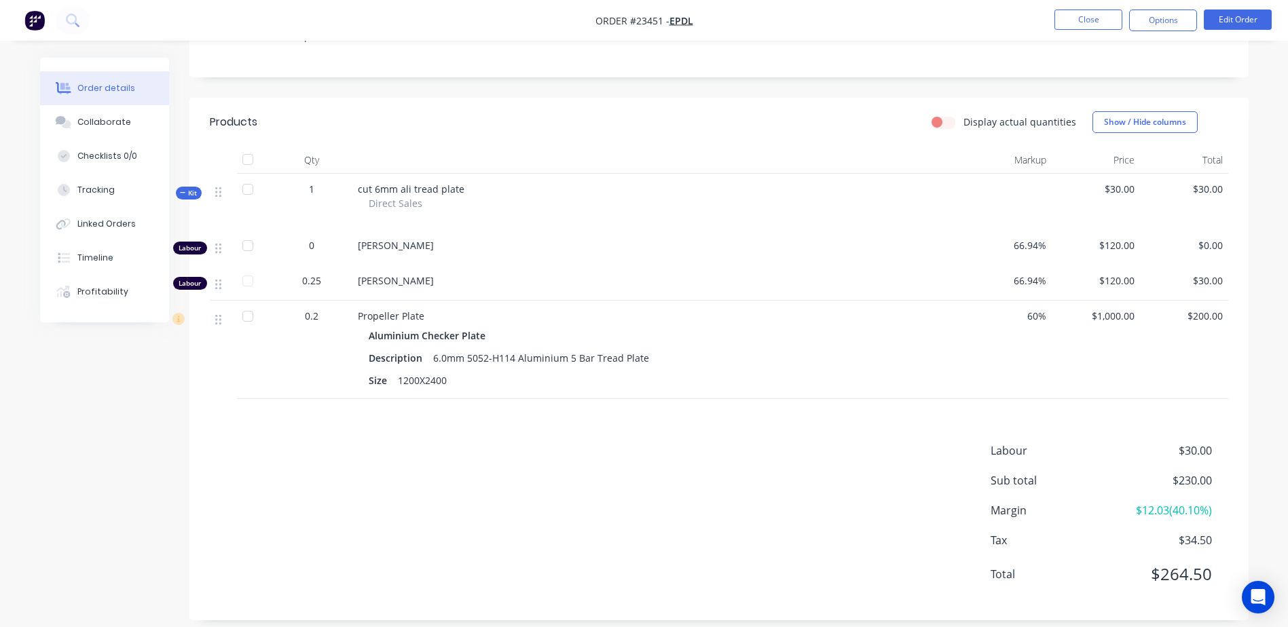
click at [1094, 17] on button "Close" at bounding box center [1088, 20] width 68 height 20
